Goal: Task Accomplishment & Management: Use online tool/utility

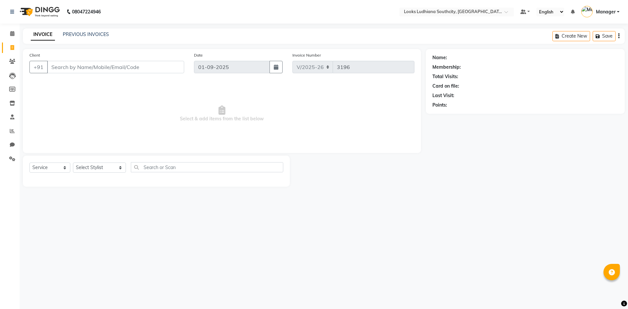
select select "6577"
select select "service"
drag, startPoint x: 90, startPoint y: 28, endPoint x: 88, endPoint y: 36, distance: 8.0
click at [90, 30] on div "08047224946 Select Location × Looks Ludhiana Southcity, Ludhiana Default Panel …" at bounding box center [314, 154] width 628 height 309
click at [88, 36] on link "PREVIOUS INVOICES" at bounding box center [86, 34] width 46 height 6
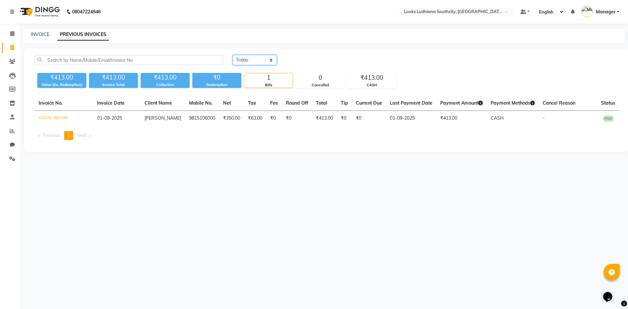
click at [245, 63] on select "[DATE] [DATE] Custom Range" at bounding box center [255, 60] width 44 height 10
select select "range"
click at [233, 55] on select "[DATE] [DATE] Custom Range" at bounding box center [255, 60] width 44 height 10
click at [322, 56] on input "01-09-2025" at bounding box center [308, 60] width 46 height 9
select select "9"
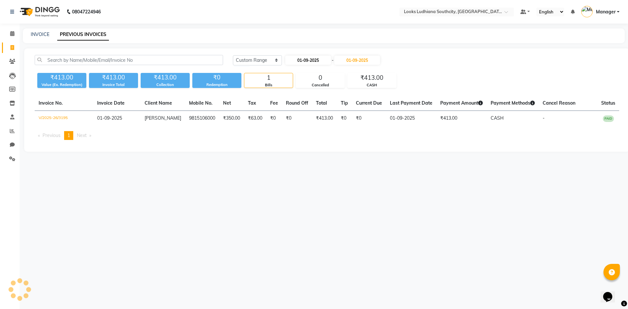
select select "2025"
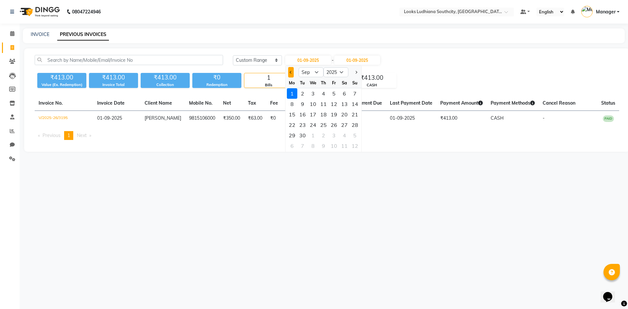
click at [291, 74] on button "Previous month" at bounding box center [291, 72] width 6 height 10
select select "8"
click at [336, 93] on div "1" at bounding box center [334, 93] width 10 height 10
type input "[DATE]"
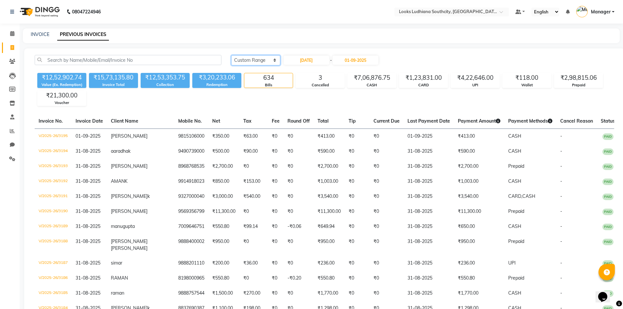
click at [275, 61] on select "[DATE] [DATE] Custom Range" at bounding box center [255, 60] width 49 height 10
select select "[DATE]"
click at [231, 55] on select "[DATE] [DATE] Custom Range" at bounding box center [255, 60] width 49 height 10
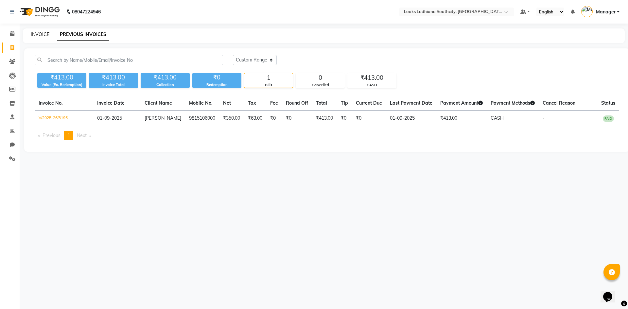
click at [36, 35] on link "INVOICE" at bounding box center [40, 34] width 19 height 6
select select "service"
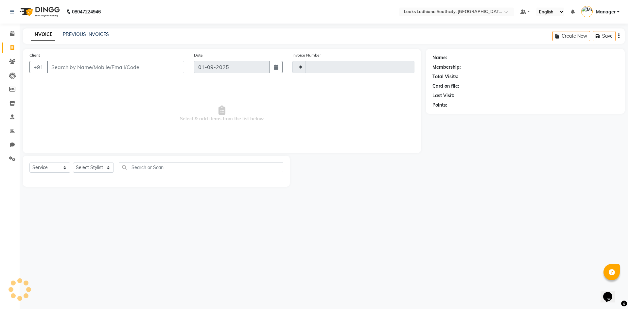
type input "3196"
select select "6577"
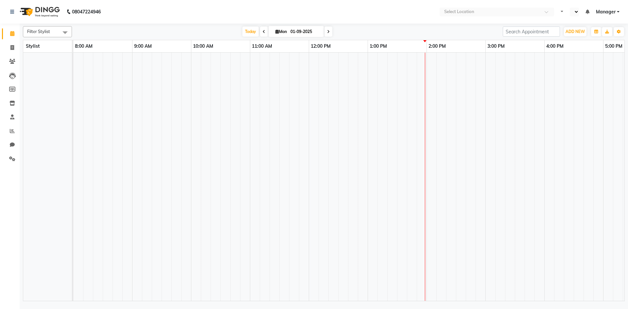
select select "en"
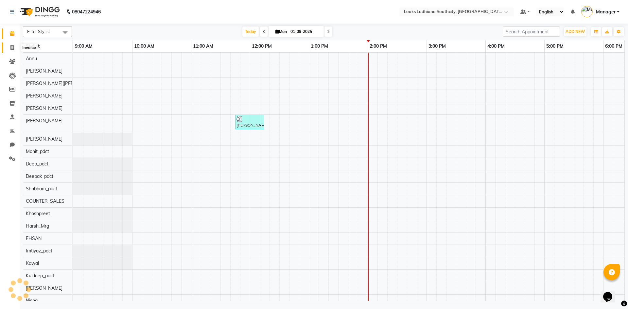
click at [13, 47] on icon at bounding box center [12, 47] width 4 height 5
select select "service"
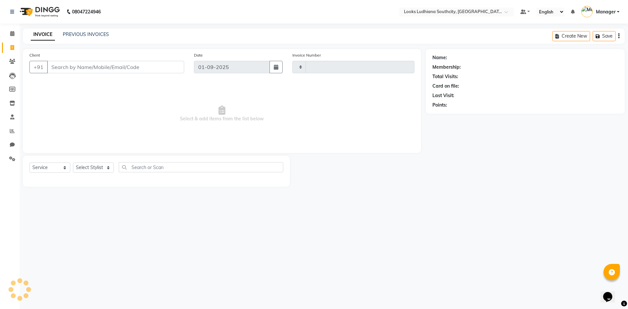
type input "3196"
select select "6577"
